Goal: Task Accomplishment & Management: Complete application form

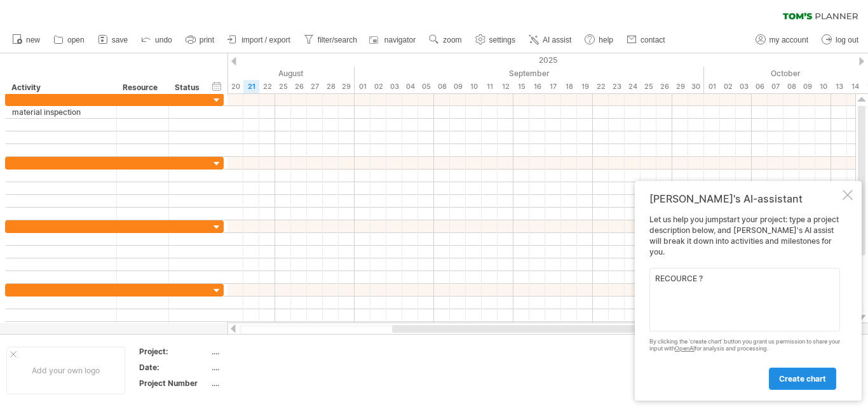
type textarea "RECOURCE ?"
click at [788, 371] on link "create chart" at bounding box center [802, 379] width 67 height 22
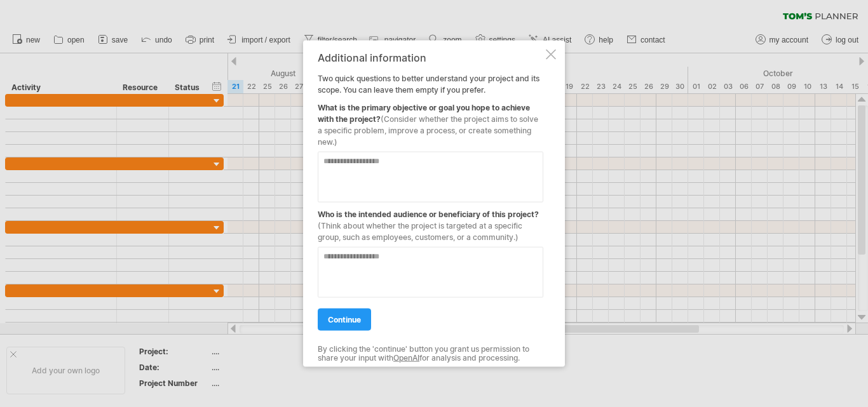
click at [356, 259] on textarea at bounding box center [431, 272] width 226 height 51
click at [370, 256] on textarea "********" at bounding box center [431, 272] width 226 height 51
click at [321, 258] on textarea "********" at bounding box center [431, 272] width 226 height 51
type textarea "**********"
click at [347, 326] on link "continue" at bounding box center [344, 319] width 53 height 22
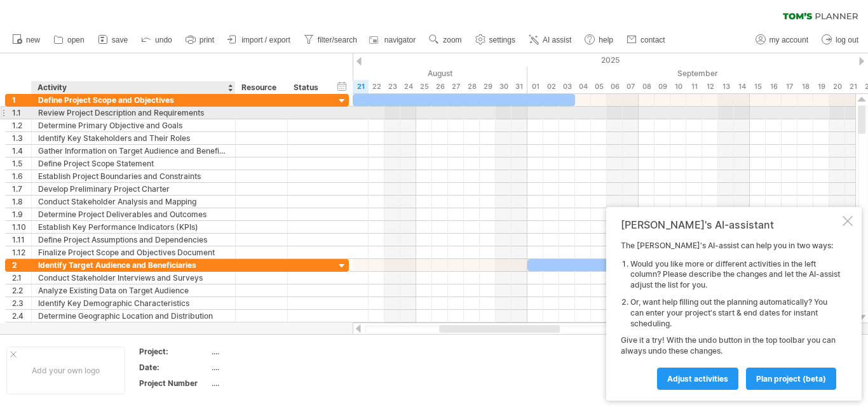
click at [106, 111] on div "Review Project Description and Requirements" at bounding box center [133, 113] width 191 height 12
click at [165, 112] on input "**********" at bounding box center [133, 113] width 191 height 12
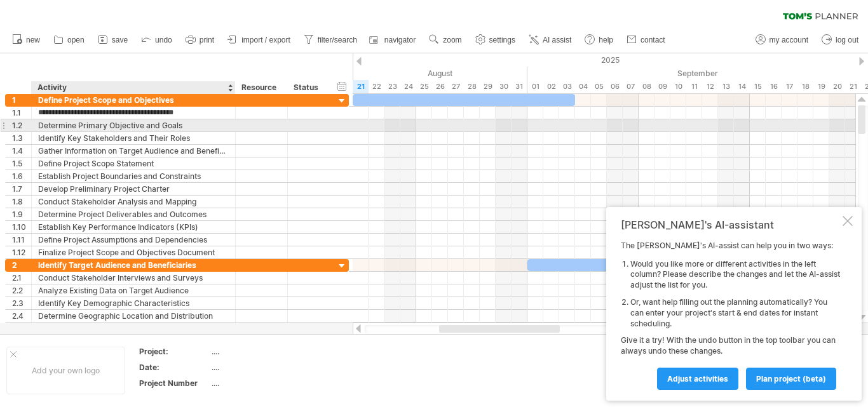
click at [154, 128] on div "Determine Primary Objective and Goals" at bounding box center [133, 125] width 191 height 12
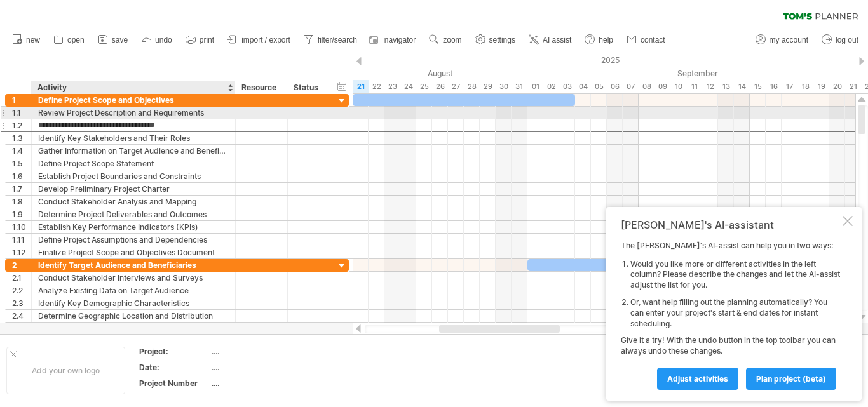
click at [138, 114] on div "Review Project Description and Requirements" at bounding box center [133, 113] width 191 height 12
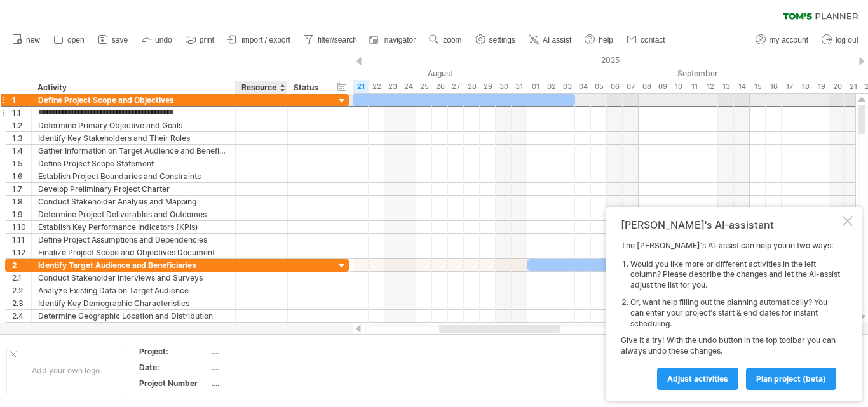
click at [260, 101] on div at bounding box center [261, 100] width 39 height 12
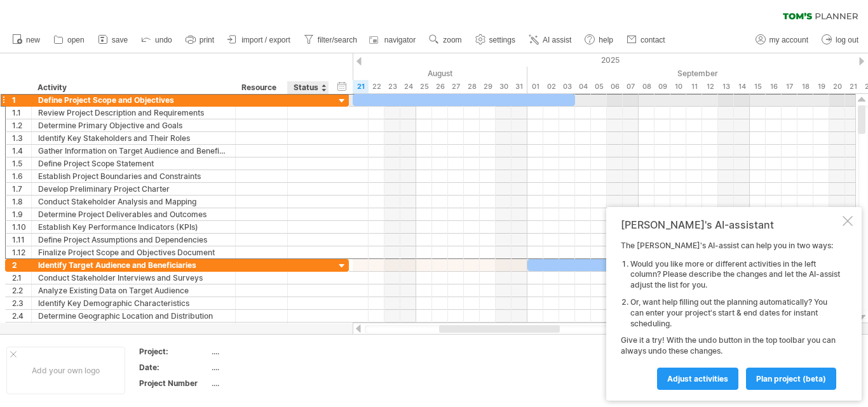
click at [339, 101] on div at bounding box center [342, 101] width 12 height 12
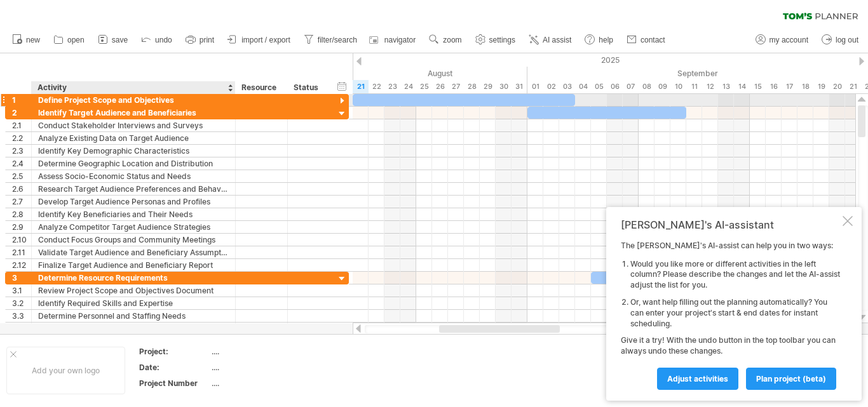
click at [142, 100] on div "Define Project Scope and Objectives" at bounding box center [133, 100] width 191 height 12
drag, startPoint x: 184, startPoint y: 98, endPoint x: 40, endPoint y: 104, distance: 144.4
click at [40, 104] on input "**********" at bounding box center [133, 100] width 191 height 12
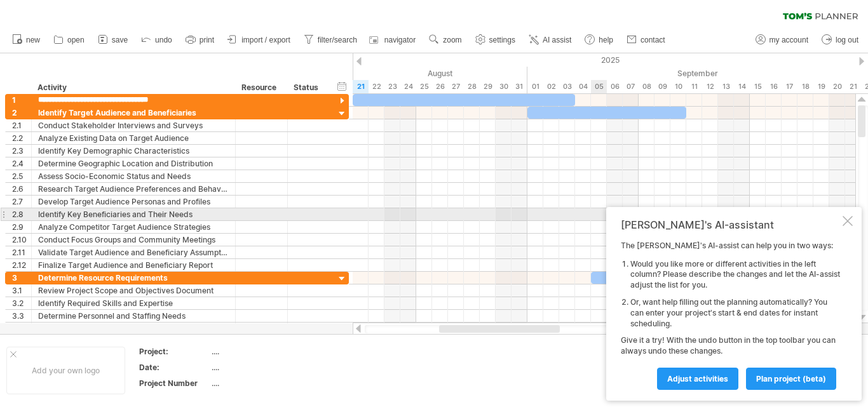
click at [851, 219] on div at bounding box center [847, 221] width 10 height 10
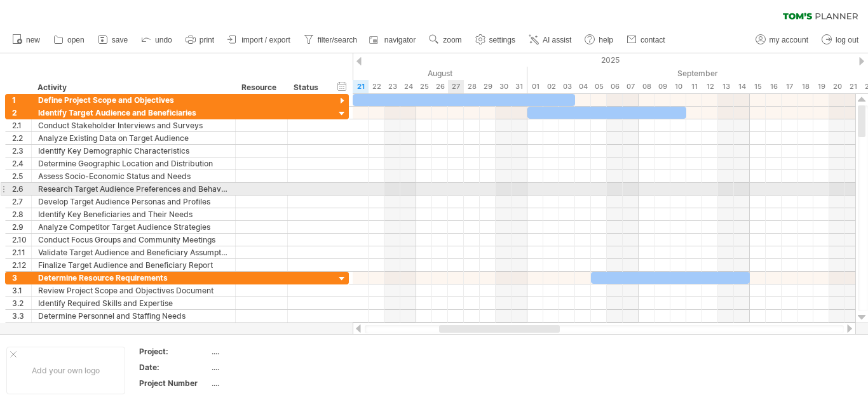
click at [457, 187] on div at bounding box center [604, 189] width 503 height 13
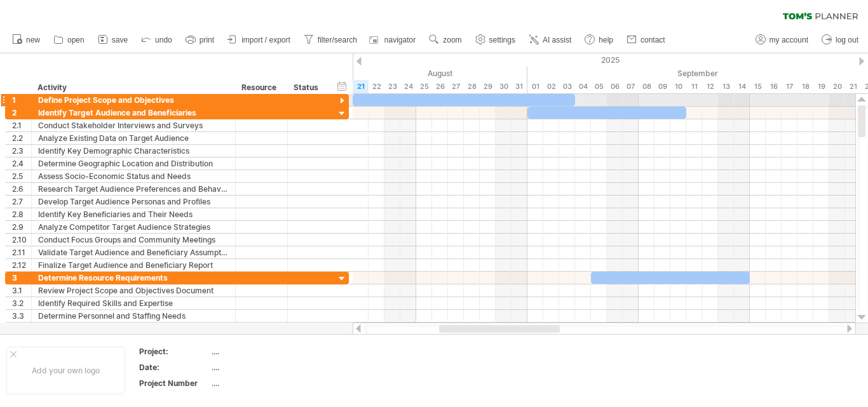
click at [342, 99] on div at bounding box center [342, 101] width 12 height 12
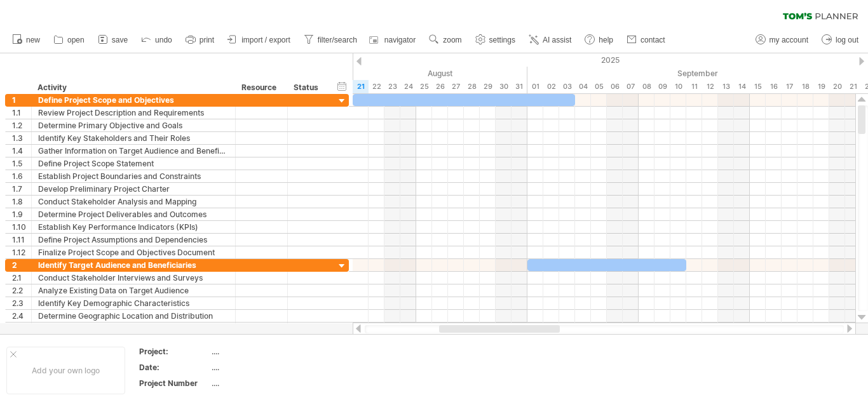
click at [360, 328] on div at bounding box center [358, 329] width 10 height 8
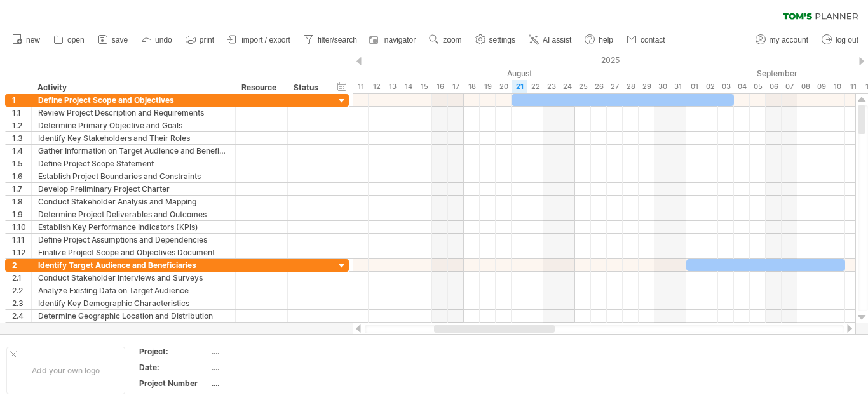
click at [360, 328] on div at bounding box center [358, 329] width 10 height 8
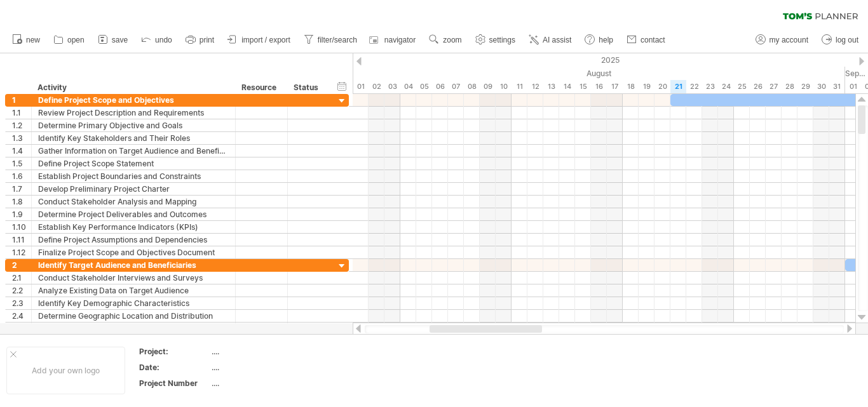
click at [360, 328] on div at bounding box center [358, 329] width 10 height 8
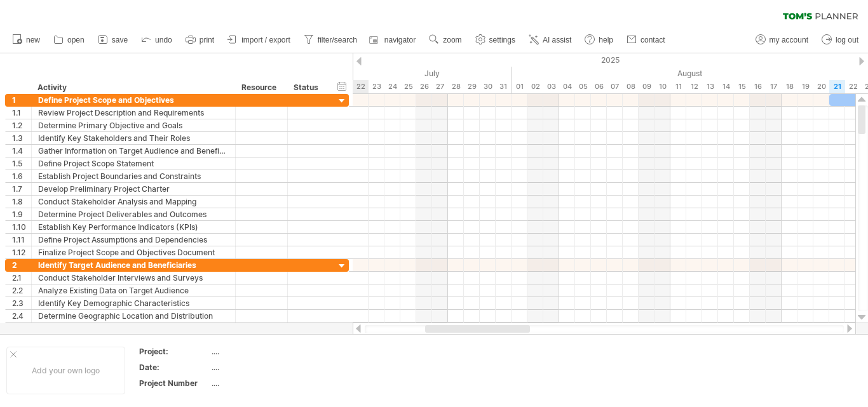
click at [360, 328] on div at bounding box center [358, 329] width 10 height 8
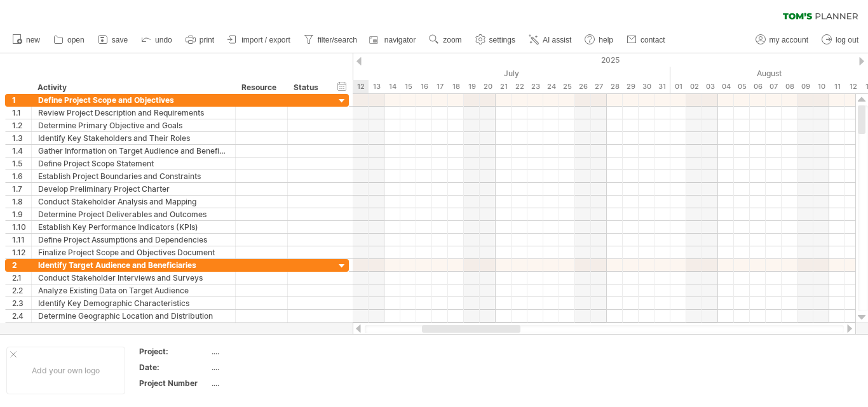
click at [360, 328] on div at bounding box center [358, 329] width 10 height 8
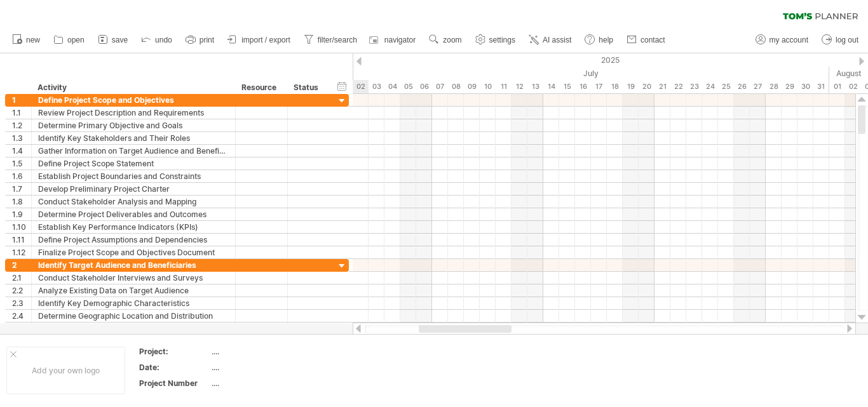
click at [361, 328] on div at bounding box center [358, 329] width 10 height 8
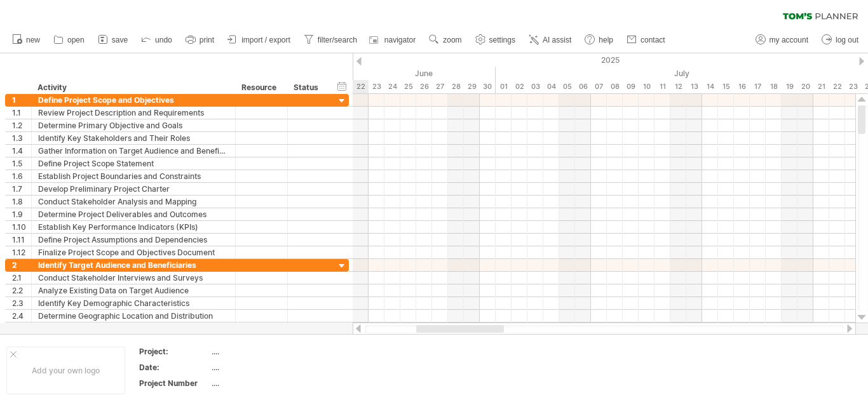
click at [361, 328] on div at bounding box center [358, 329] width 10 height 8
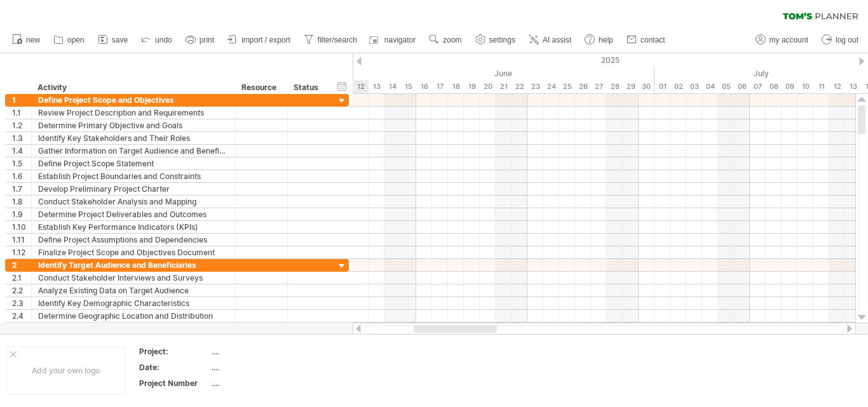
click at [361, 328] on div at bounding box center [358, 329] width 10 height 8
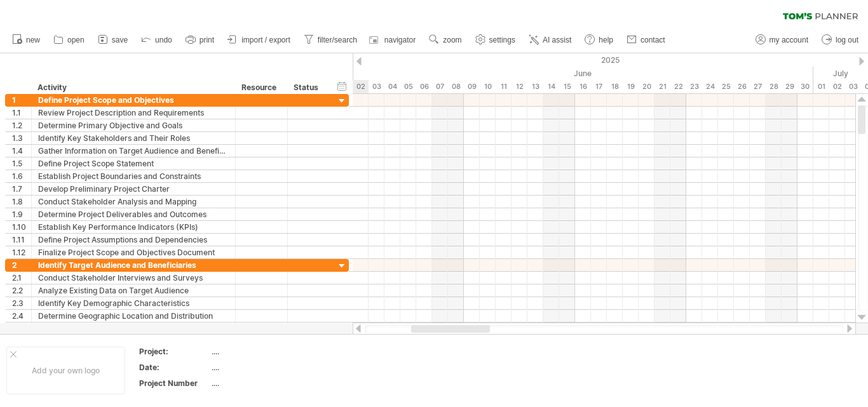
click at [361, 328] on div at bounding box center [358, 329] width 10 height 8
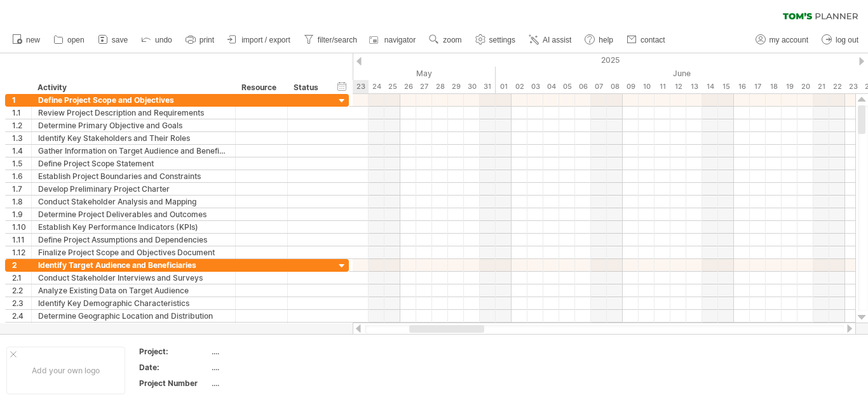
click at [363, 328] on div at bounding box center [358, 329] width 10 height 8
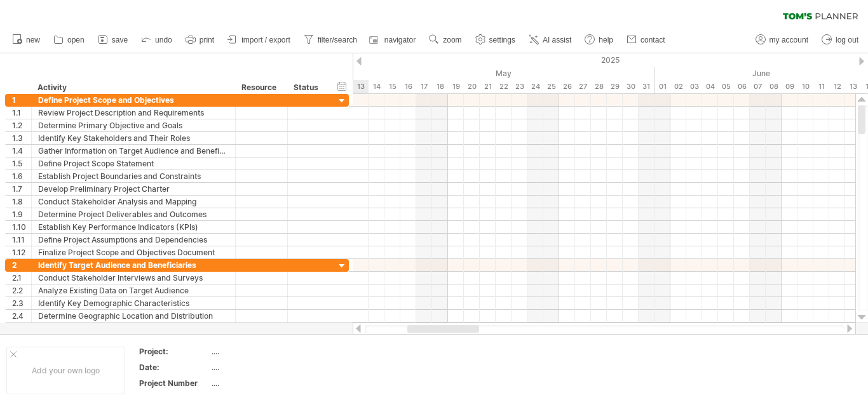
click at [363, 328] on div at bounding box center [358, 329] width 10 height 8
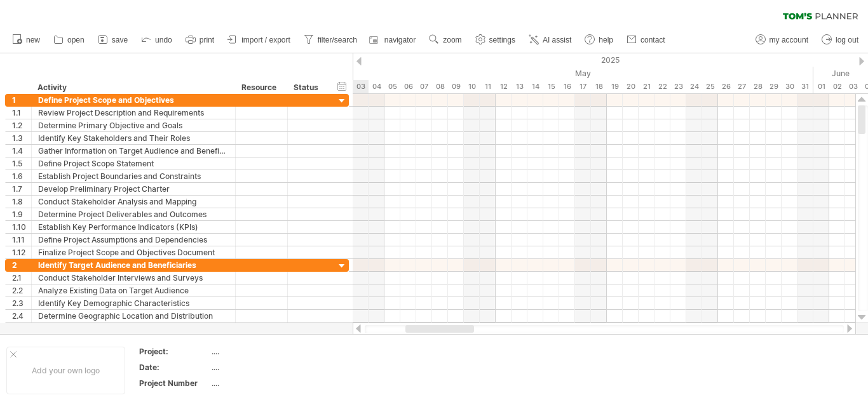
click at [363, 328] on div at bounding box center [358, 329] width 10 height 8
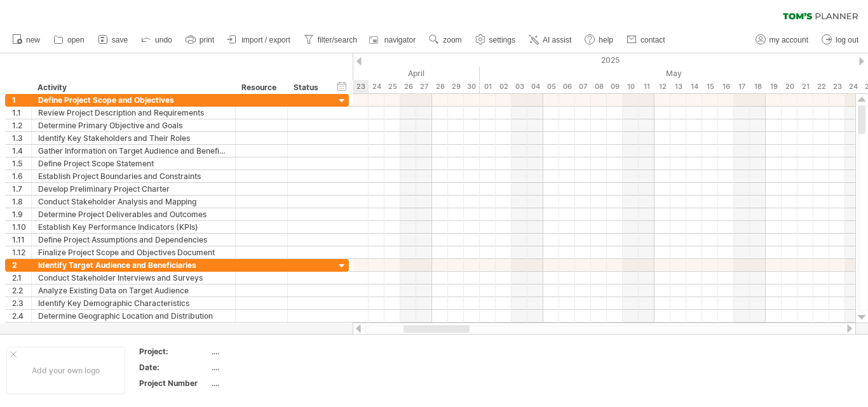
click at [363, 328] on div at bounding box center [358, 329] width 10 height 8
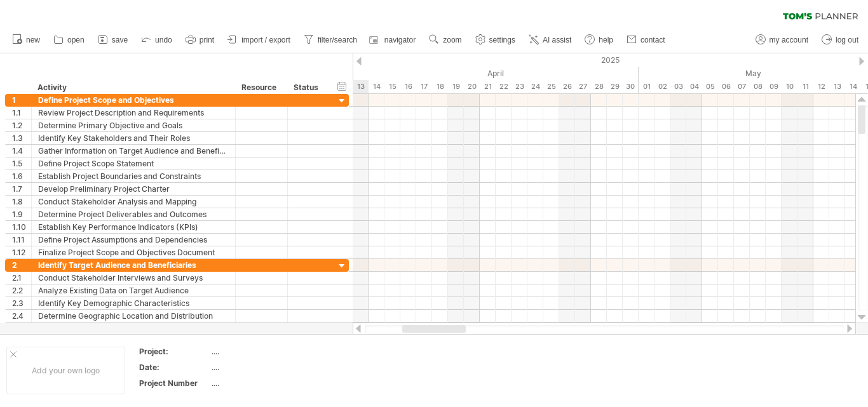
click at [363, 328] on div at bounding box center [358, 329] width 10 height 8
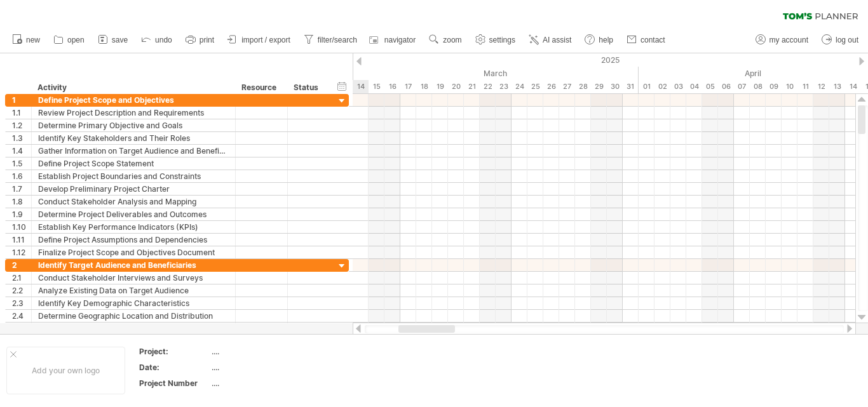
click at [363, 328] on div at bounding box center [358, 329] width 10 height 8
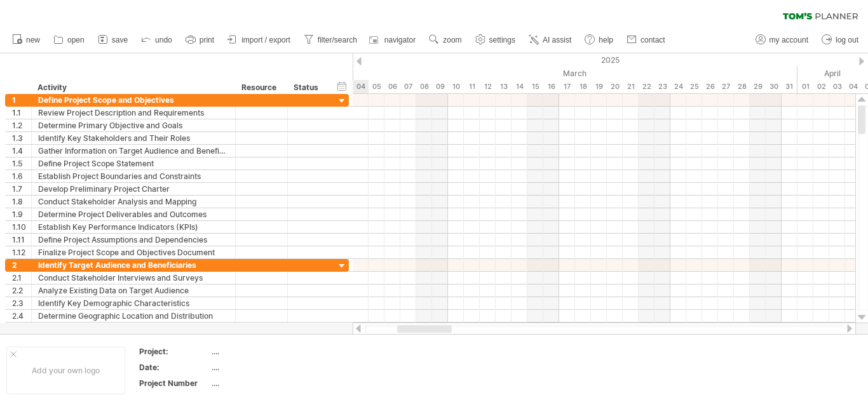
click at [363, 328] on div at bounding box center [358, 329] width 10 height 8
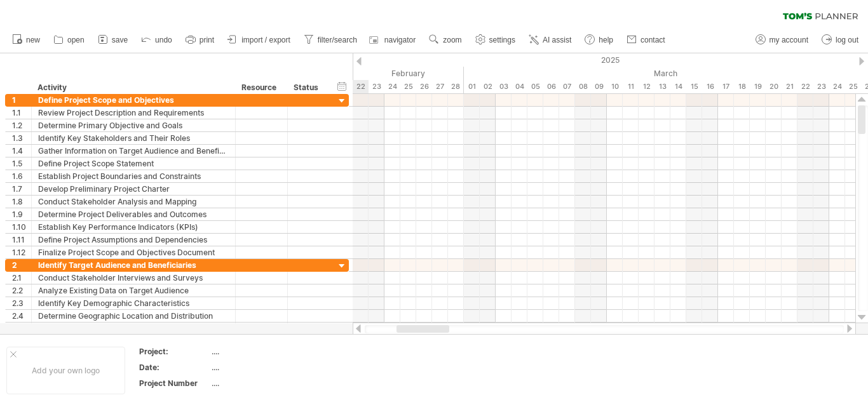
click at [363, 328] on div at bounding box center [358, 329] width 10 height 8
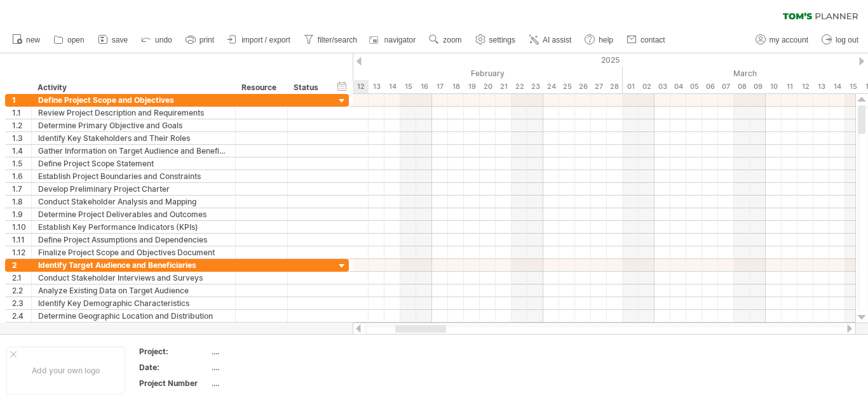
click at [363, 328] on div at bounding box center [358, 329] width 10 height 8
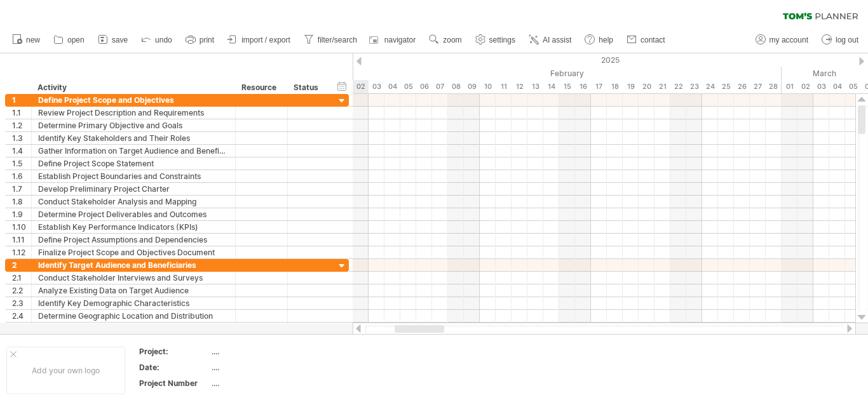
click at [363, 328] on div at bounding box center [358, 329] width 10 height 8
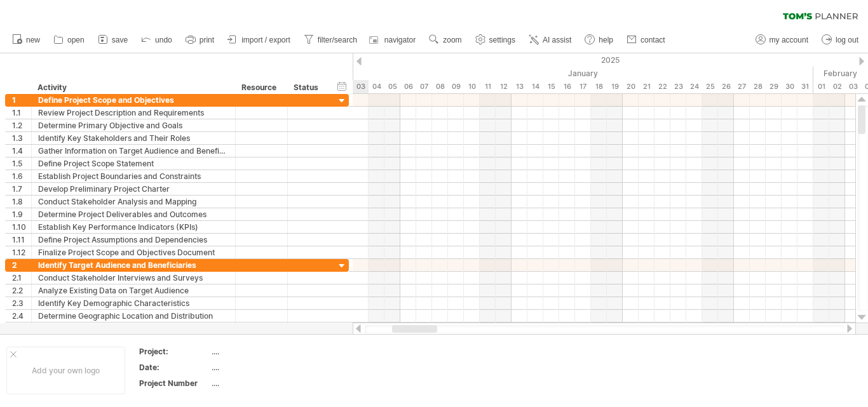
click at [363, 328] on div at bounding box center [358, 329] width 10 height 8
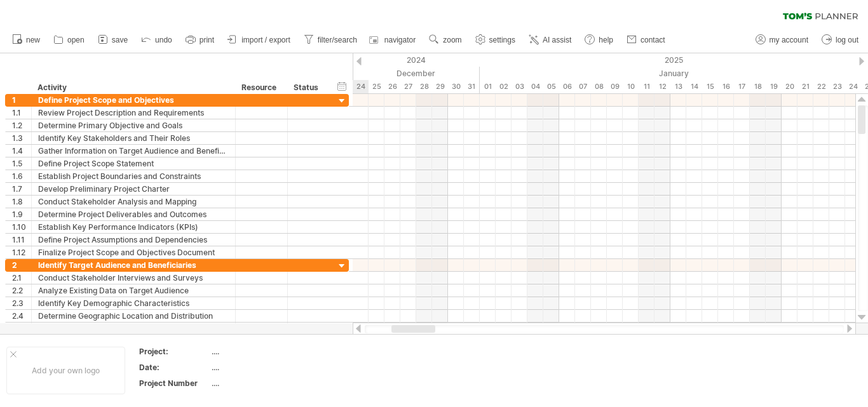
click at [363, 328] on div at bounding box center [358, 329] width 10 height 8
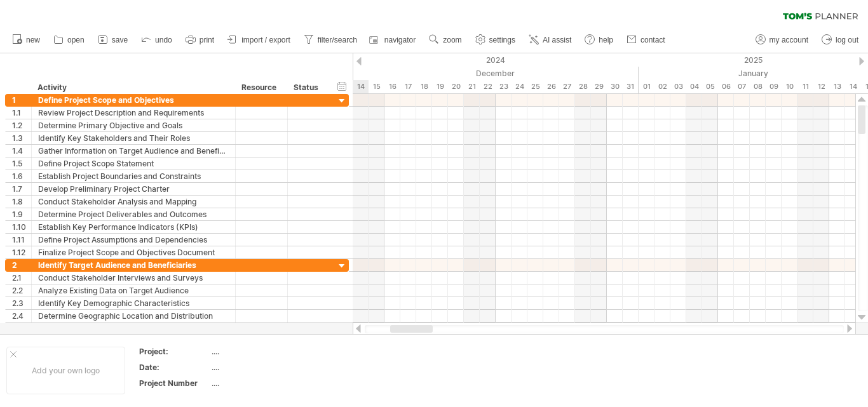
click at [363, 328] on div at bounding box center [358, 329] width 10 height 8
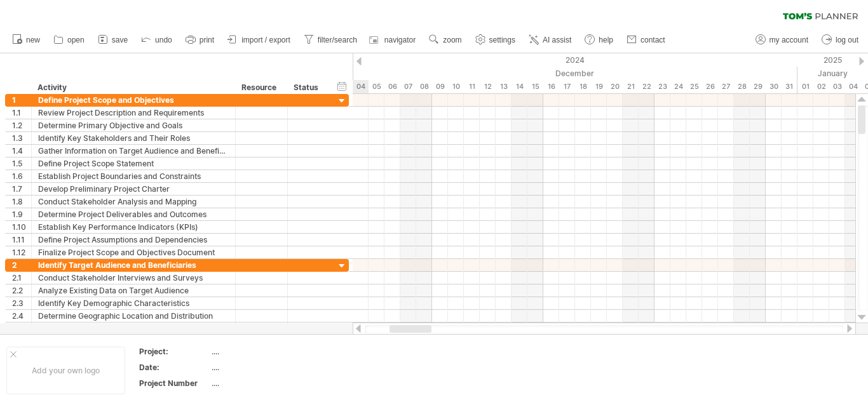
click at [363, 328] on div at bounding box center [358, 329] width 10 height 8
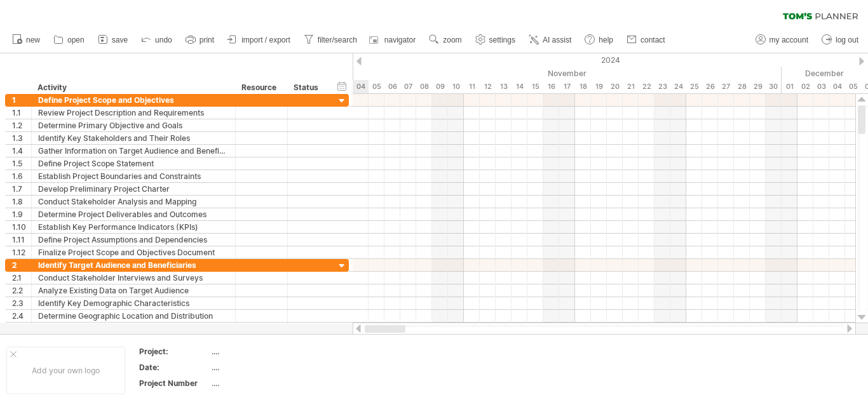
drag, startPoint x: 403, startPoint y: 330, endPoint x: 306, endPoint y: 332, distance: 97.9
click at [306, 332] on div "Trying to reach [DOMAIN_NAME] Connected again... 0% clear filter new 1" at bounding box center [434, 203] width 868 height 407
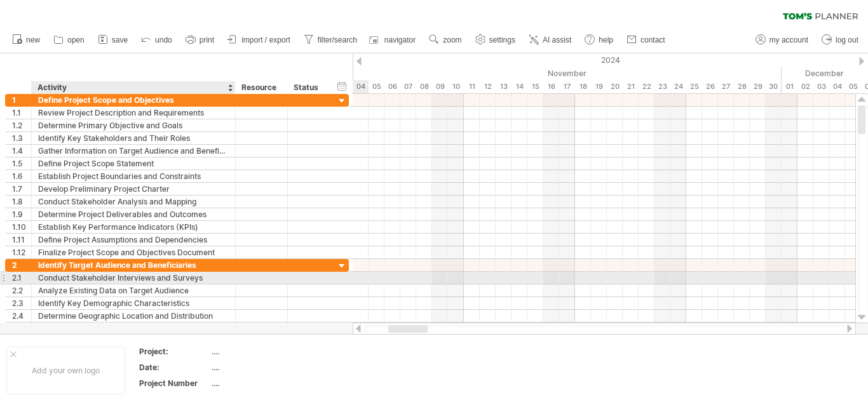
click at [105, 279] on div "Conduct Stakeholder Interviews and Surveys" at bounding box center [133, 278] width 191 height 12
